Goal: Task Accomplishment & Management: Use online tool/utility

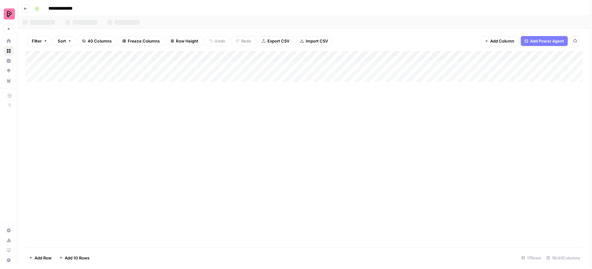
scroll to position [0, 570]
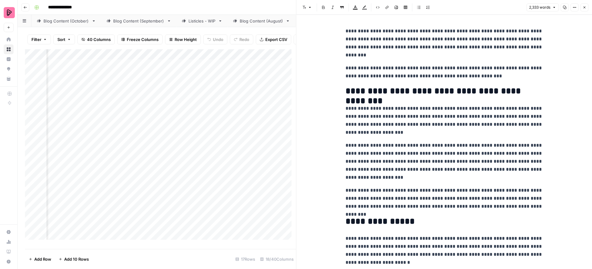
click at [584, 6] on icon "button" at bounding box center [585, 8] width 4 height 4
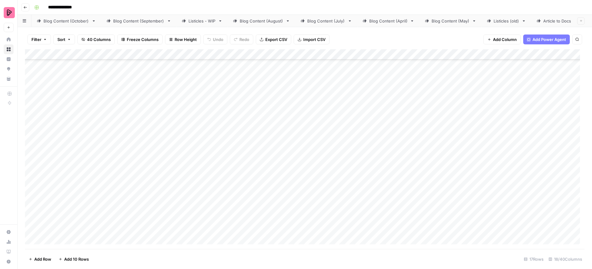
scroll to position [50, 0]
click at [221, 159] on div "Add Column" at bounding box center [305, 149] width 560 height 200
click at [203, 135] on div "Add Column" at bounding box center [305, 149] width 560 height 200
click at [231, 148] on div "Add Column" at bounding box center [305, 149] width 560 height 200
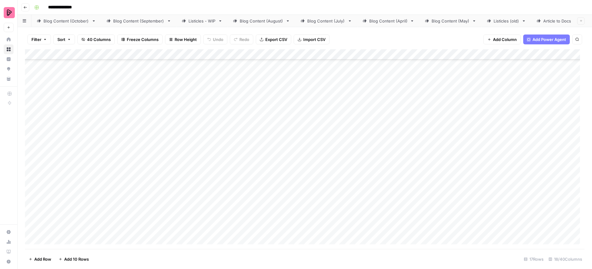
click at [231, 175] on div "Add Column" at bounding box center [305, 149] width 560 height 200
click at [229, 162] on div "Add Column" at bounding box center [305, 149] width 560 height 200
click at [283, 163] on div "Add Column" at bounding box center [305, 149] width 560 height 200
click at [228, 161] on div "Add Column" at bounding box center [305, 149] width 560 height 200
click at [228, 142] on div "Add Column" at bounding box center [305, 149] width 560 height 200
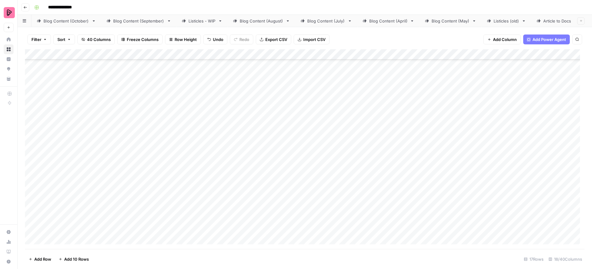
click at [232, 159] on div "Add Column" at bounding box center [305, 149] width 560 height 200
click at [223, 210] on div "Add Column" at bounding box center [305, 149] width 560 height 200
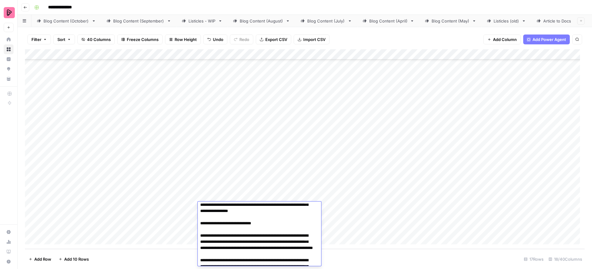
scroll to position [0, 0]
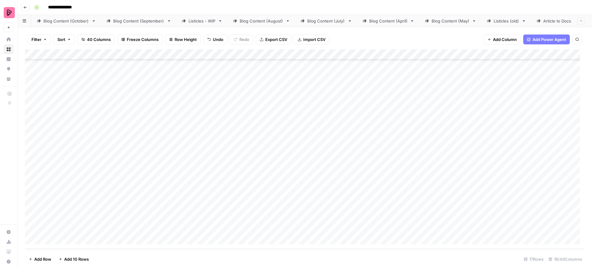
click at [225, 119] on div "Add Column" at bounding box center [305, 149] width 560 height 200
click at [231, 210] on div "Add Column" at bounding box center [305, 149] width 560 height 200
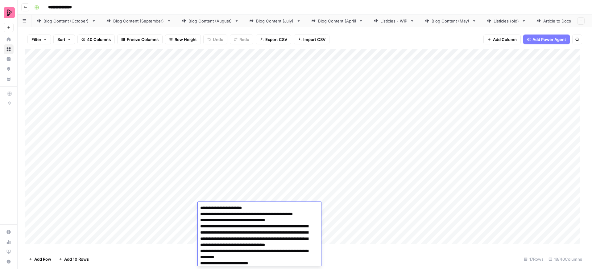
scroll to position [33, 0]
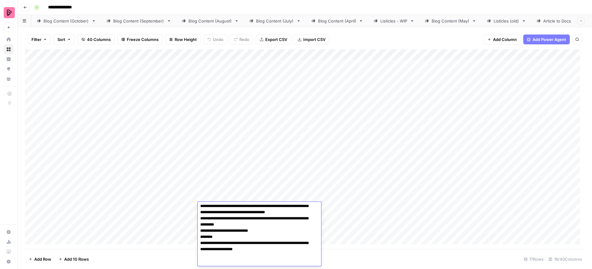
click at [231, 210] on textarea "**********" at bounding box center [257, 218] width 119 height 95
type textarea "**********"
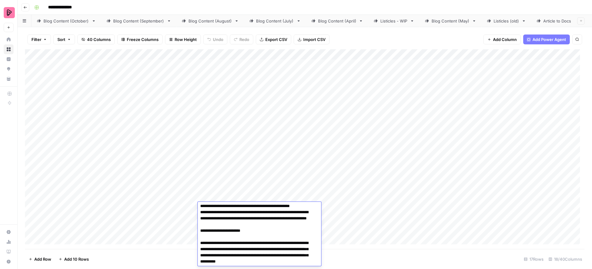
scroll to position [530, 0]
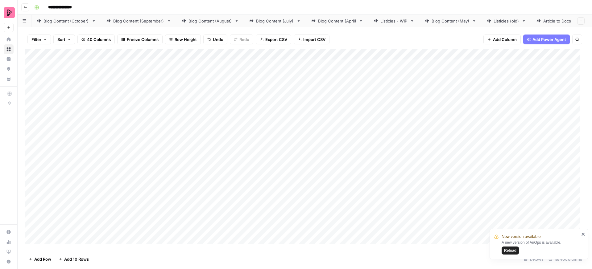
click at [225, 209] on div "Add Column" at bounding box center [305, 149] width 560 height 200
click at [514, 251] on span "Reload" at bounding box center [510, 251] width 12 height 6
click at [331, 154] on div "Add Column" at bounding box center [305, 149] width 560 height 200
click at [329, 172] on div "Add Column" at bounding box center [305, 149] width 560 height 200
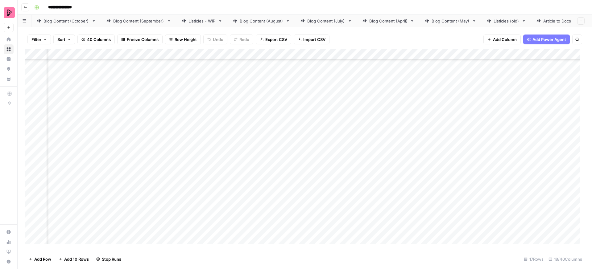
click at [332, 189] on div "Add Column" at bounding box center [305, 149] width 560 height 200
click at [336, 167] on div "Add Column" at bounding box center [305, 149] width 560 height 200
click at [334, 183] on div "Add Column" at bounding box center [305, 149] width 560 height 200
click at [329, 200] on div "Add Column" at bounding box center [305, 149] width 560 height 200
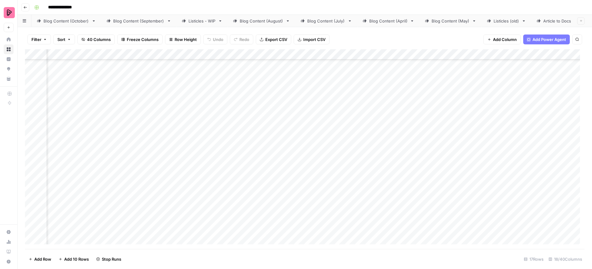
click at [330, 215] on div "Add Column" at bounding box center [305, 149] width 560 height 200
click at [332, 231] on div "Add Column" at bounding box center [305, 149] width 560 height 200
click at [373, 82] on div "Add Column" at bounding box center [305, 149] width 560 height 200
click at [375, 97] on div "Add Column" at bounding box center [305, 149] width 560 height 200
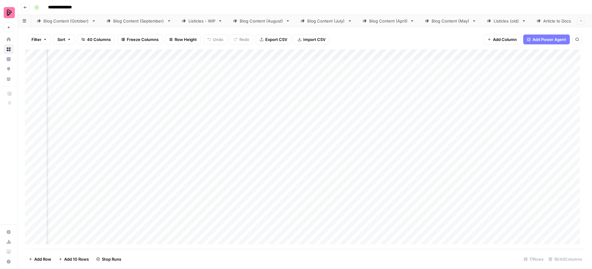
click at [376, 115] on div "Add Column" at bounding box center [305, 149] width 560 height 200
click at [376, 131] on div "Add Column" at bounding box center [305, 149] width 560 height 200
click at [373, 97] on div "Add Column" at bounding box center [305, 149] width 560 height 200
click at [375, 144] on div "Add Column" at bounding box center [305, 149] width 560 height 200
click at [375, 162] on div "Add Column" at bounding box center [305, 149] width 560 height 200
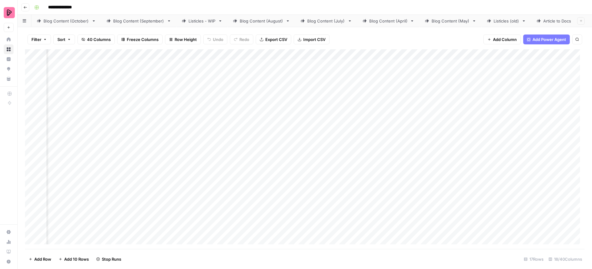
click at [376, 178] on div "Add Column" at bounding box center [305, 149] width 560 height 200
click at [425, 161] on div "Add Column" at bounding box center [305, 149] width 560 height 200
click at [373, 64] on div "Add Column" at bounding box center [305, 149] width 560 height 200
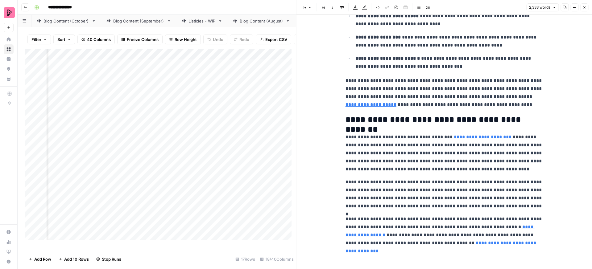
scroll to position [2577, 0]
click at [415, 232] on p "**********" at bounding box center [445, 231] width 198 height 32
click at [443, 223] on p "**********" at bounding box center [445, 231] width 198 height 32
click at [507, 227] on link "**********" at bounding box center [440, 231] width 189 height 13
click at [397, 235] on p "**********" at bounding box center [445, 231] width 198 height 32
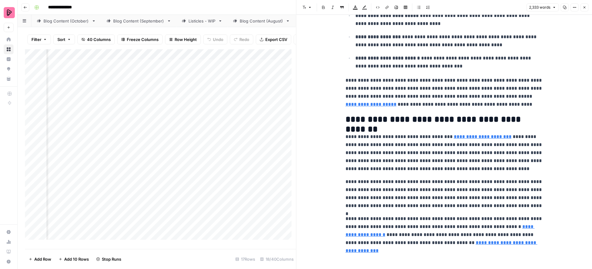
click at [451, 242] on link "**********" at bounding box center [442, 247] width 192 height 13
click at [453, 209] on p "**********" at bounding box center [445, 194] width 198 height 32
click at [586, 6] on icon "button" at bounding box center [585, 8] width 4 height 4
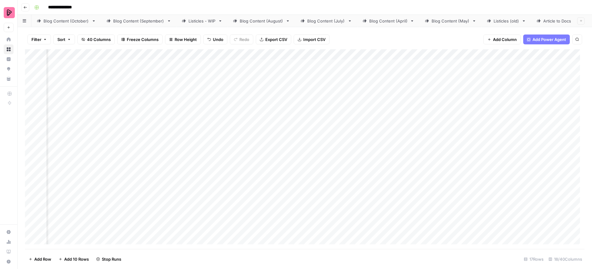
scroll to position [0, 314]
click at [339, 194] on div "Add Column" at bounding box center [305, 149] width 560 height 200
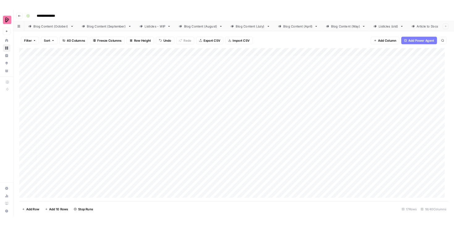
scroll to position [0, 0]
